Goal: Transaction & Acquisition: Purchase product/service

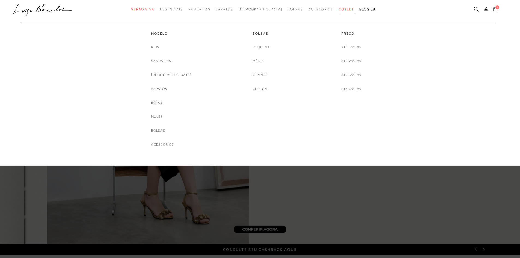
click at [341, 9] on span "Outlet" at bounding box center [346, 9] width 15 height 4
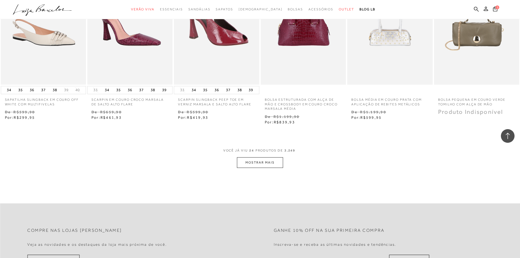
scroll to position [546, 0]
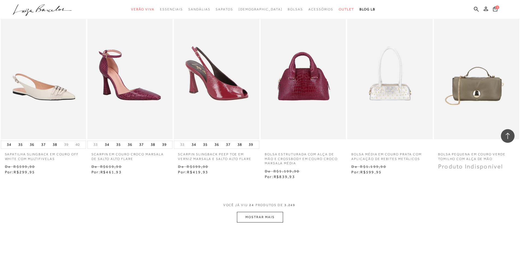
click at [248, 211] on span "VOCÊ JÁ VIU 24 PRODUTOS DE 3.249" at bounding box center [260, 207] width 74 height 10
click at [253, 218] on button "MOSTRAR MAIS" at bounding box center [260, 217] width 46 height 11
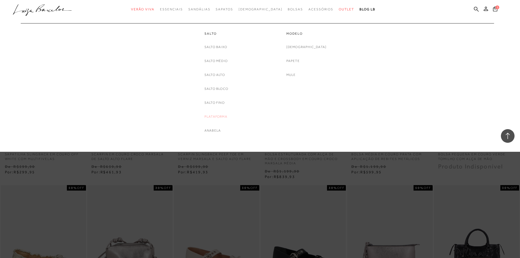
click at [209, 117] on link "Plataforma" at bounding box center [215, 117] width 23 height 6
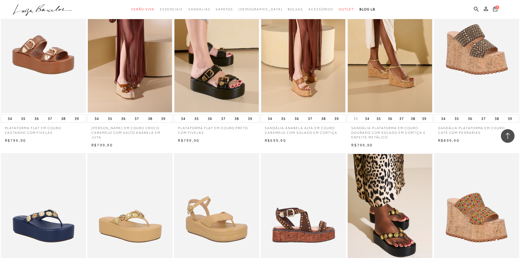
scroll to position [519, 0]
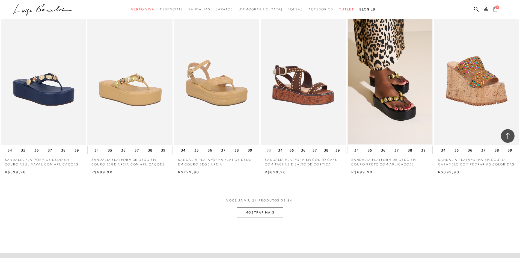
click at [248, 209] on button "MOSTRAR MAIS" at bounding box center [260, 212] width 46 height 11
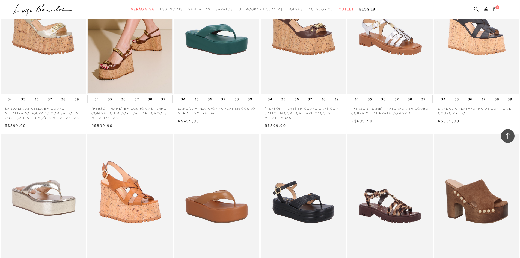
scroll to position [1201, 0]
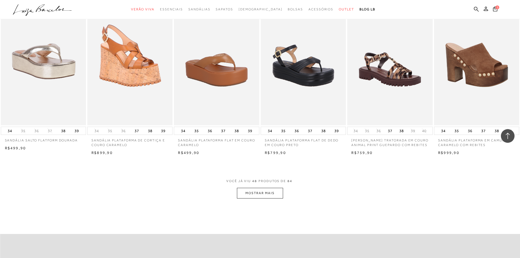
click at [277, 191] on button "MOSTRAR MAIS" at bounding box center [260, 193] width 46 height 11
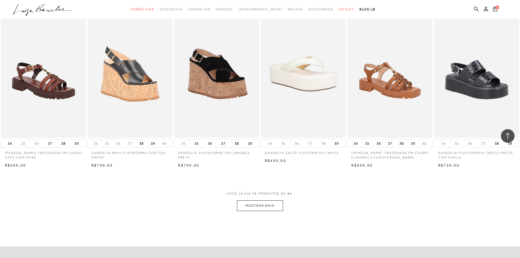
scroll to position [1883, 0]
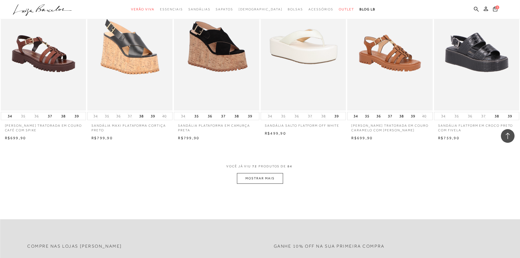
click at [253, 177] on button "MOSTRAR MAIS" at bounding box center [260, 178] width 46 height 11
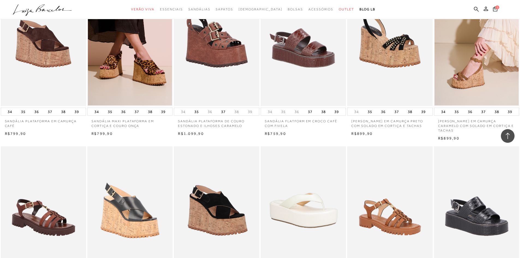
scroll to position [1610, 0]
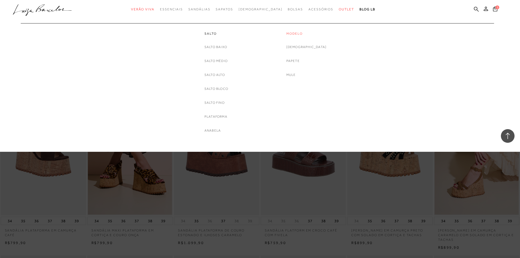
click at [310, 34] on link "Modelo" at bounding box center [306, 33] width 40 height 5
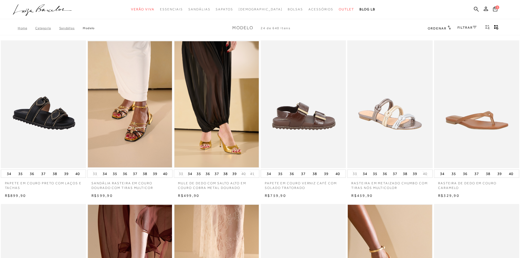
click at [304, 109] on img at bounding box center [303, 104] width 85 height 128
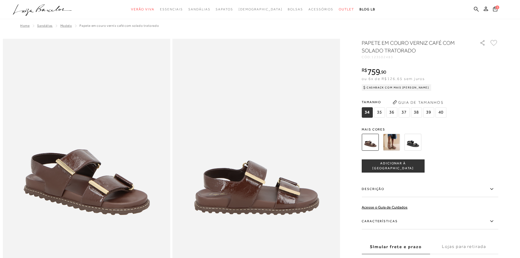
click at [393, 137] on img at bounding box center [391, 142] width 17 height 17
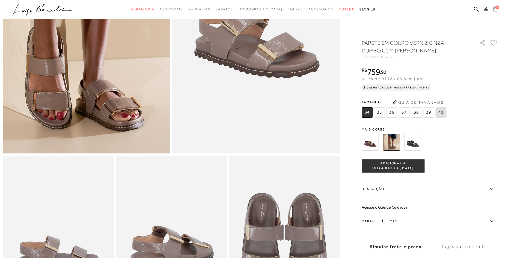
scroll to position [27, 0]
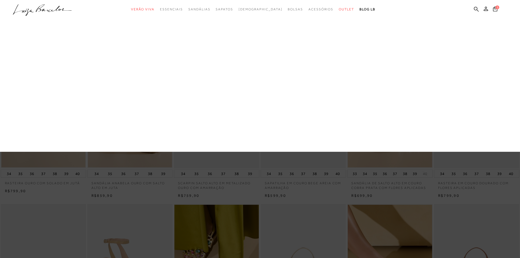
drag, startPoint x: 215, startPoint y: 117, endPoint x: 196, endPoint y: 78, distance: 43.0
click at [0, 0] on link "Plataforma" at bounding box center [0, 0] width 0 height 0
